Goal: Transaction & Acquisition: Purchase product/service

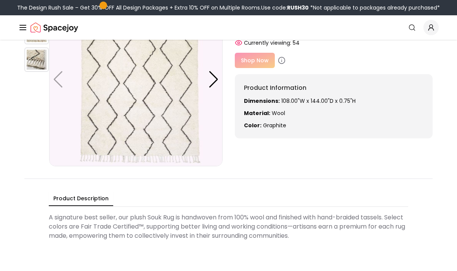
scroll to position [47, 0]
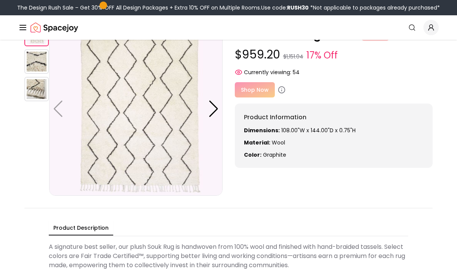
click at [255, 89] on div "Shop Now" at bounding box center [334, 89] width 198 height 15
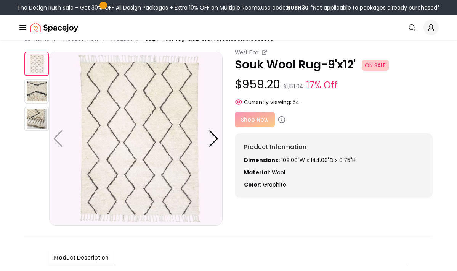
scroll to position [0, 0]
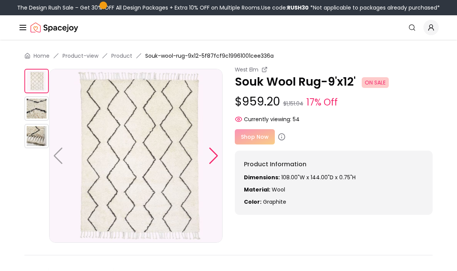
click at [216, 156] on div at bounding box center [214, 155] width 10 height 17
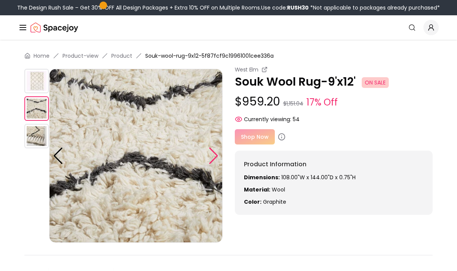
click at [216, 156] on div at bounding box center [214, 155] width 10 height 17
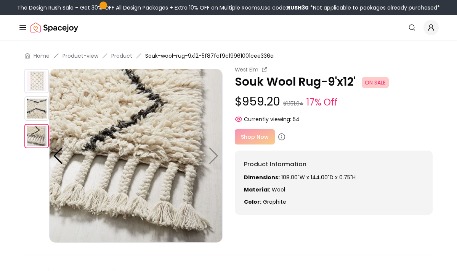
click at [250, 135] on div "Shop Now" at bounding box center [334, 136] width 198 height 15
click at [251, 135] on div "Shop Now" at bounding box center [334, 136] width 198 height 15
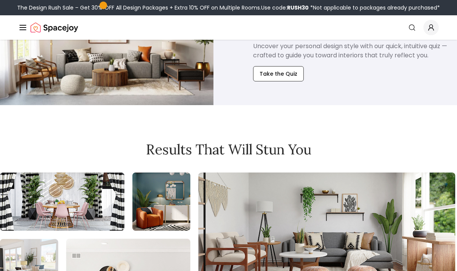
scroll to position [639, 0]
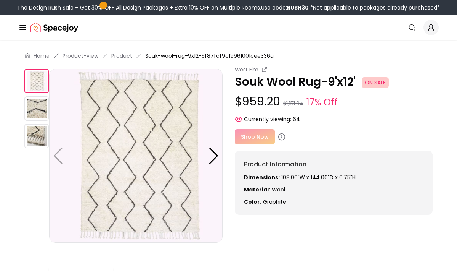
click at [256, 123] on div "West Elm Souk Wool Rug-9'x12' ON SALE $959.20 $1,151.04 17% Off Currently viewi…" at bounding box center [334, 140] width 198 height 149
click at [256, 134] on div "Shop Now" at bounding box center [334, 136] width 198 height 15
click at [254, 138] on div "Shop Now" at bounding box center [334, 136] width 198 height 15
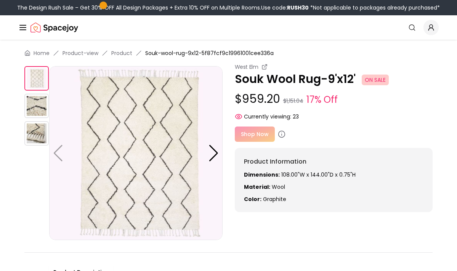
scroll to position [0, 0]
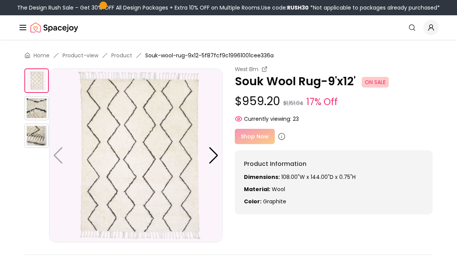
click at [258, 134] on div "Shop Now" at bounding box center [334, 136] width 198 height 15
click at [212, 157] on div at bounding box center [214, 155] width 10 height 17
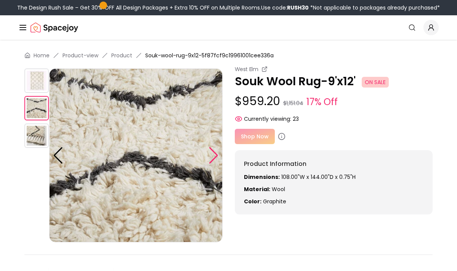
click at [212, 157] on div at bounding box center [214, 155] width 10 height 17
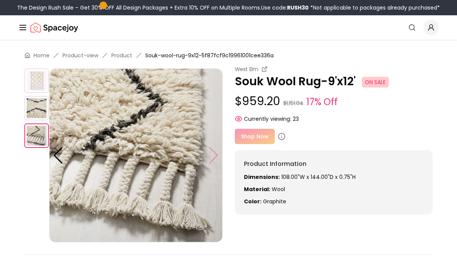
click at [212, 157] on img at bounding box center [136, 155] width 174 height 174
click at [254, 75] on p "Souk Wool Rug-9'x12' ON SALE" at bounding box center [334, 81] width 198 height 14
